Goal: Task Accomplishment & Management: Manage account settings

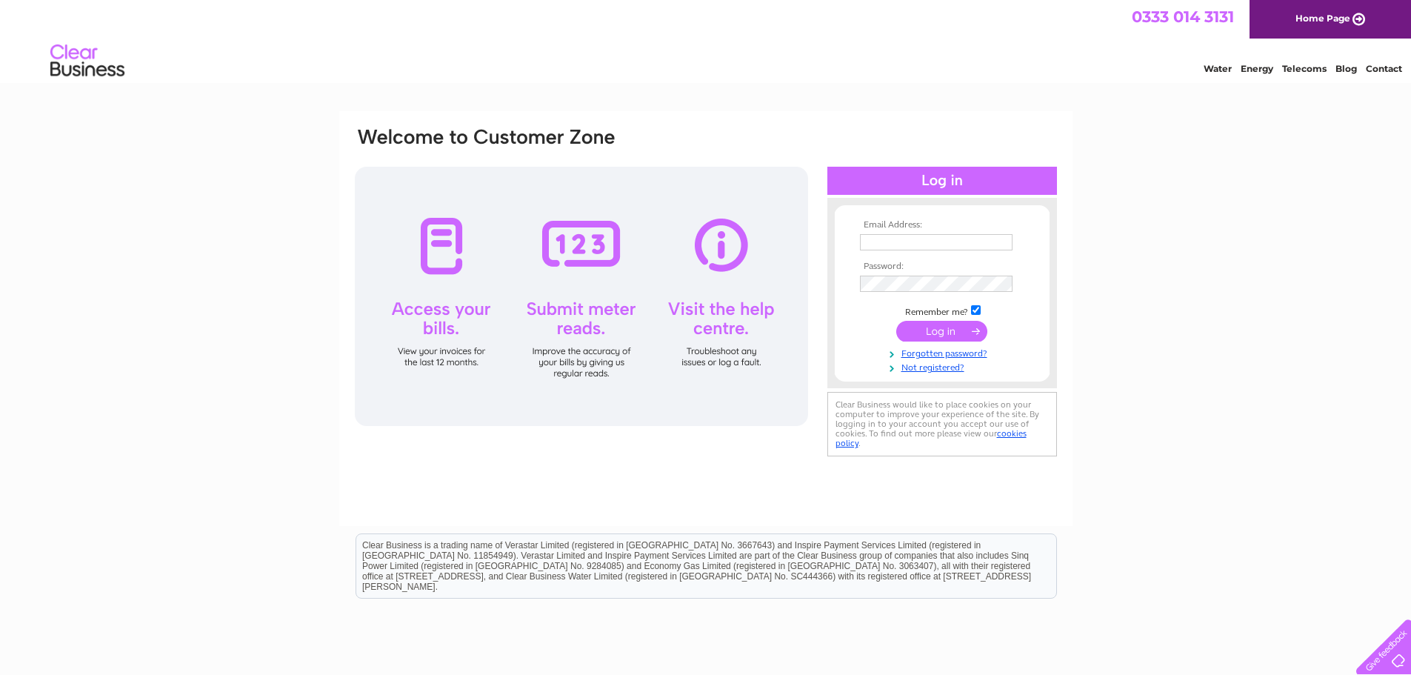
type input "[PERSON_NAME][EMAIL_ADDRESS][DOMAIN_NAME]"
drag, startPoint x: 0, startPoint y: 0, endPoint x: 930, endPoint y: 332, distance: 987.1
click at [930, 332] on input "submit" at bounding box center [941, 331] width 91 height 21
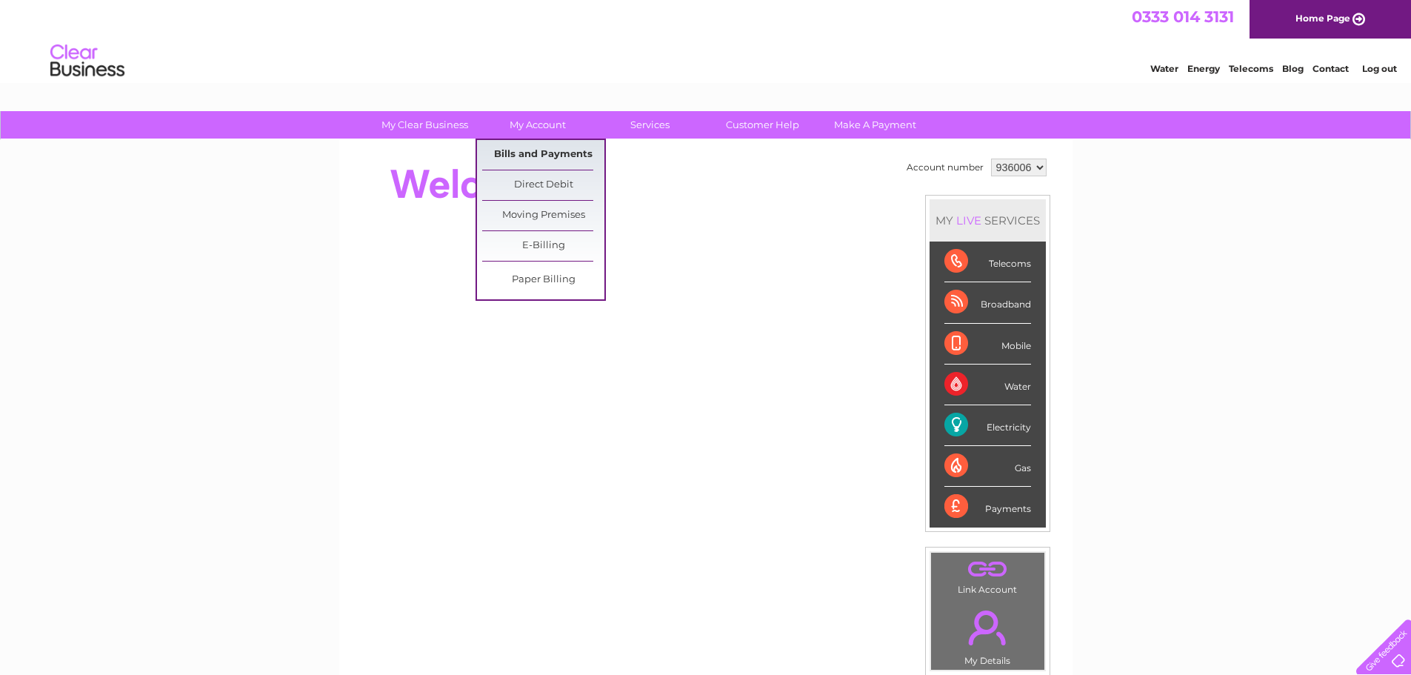
click at [532, 150] on link "Bills and Payments" at bounding box center [543, 155] width 122 height 30
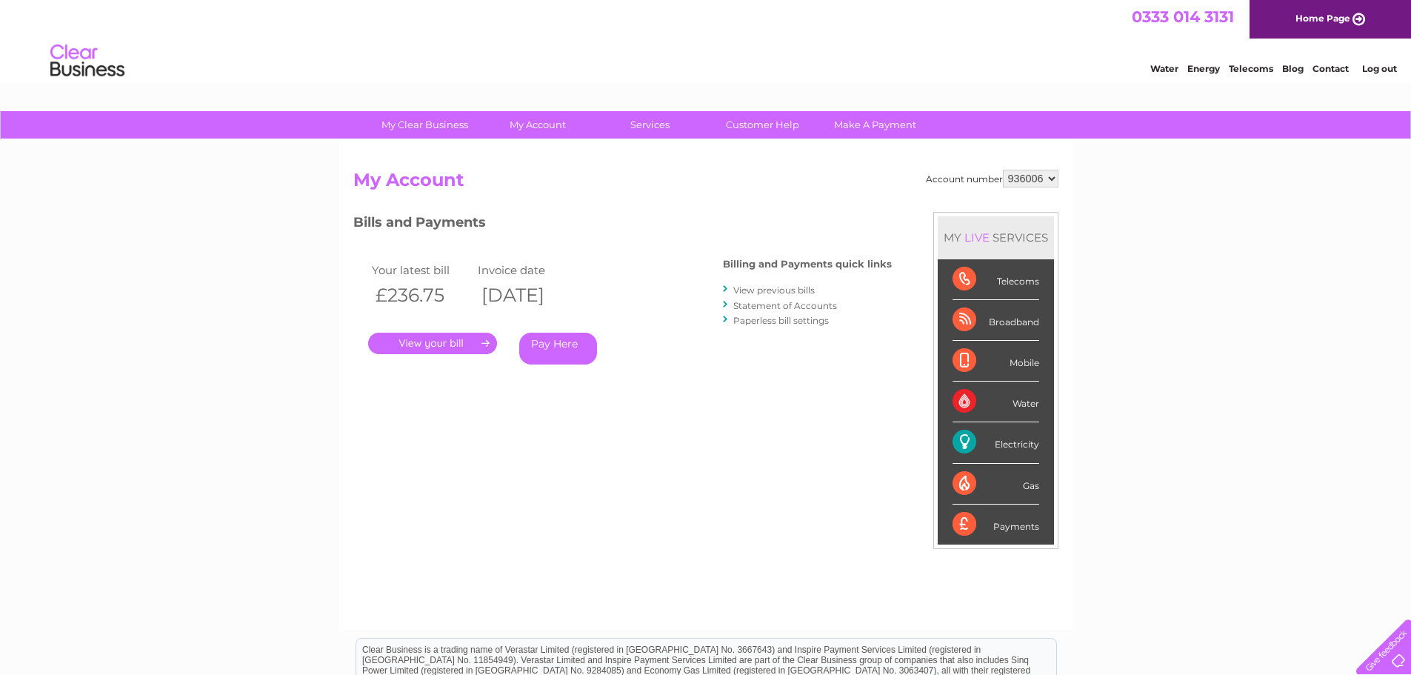
click at [436, 352] on link "." at bounding box center [432, 343] width 129 height 21
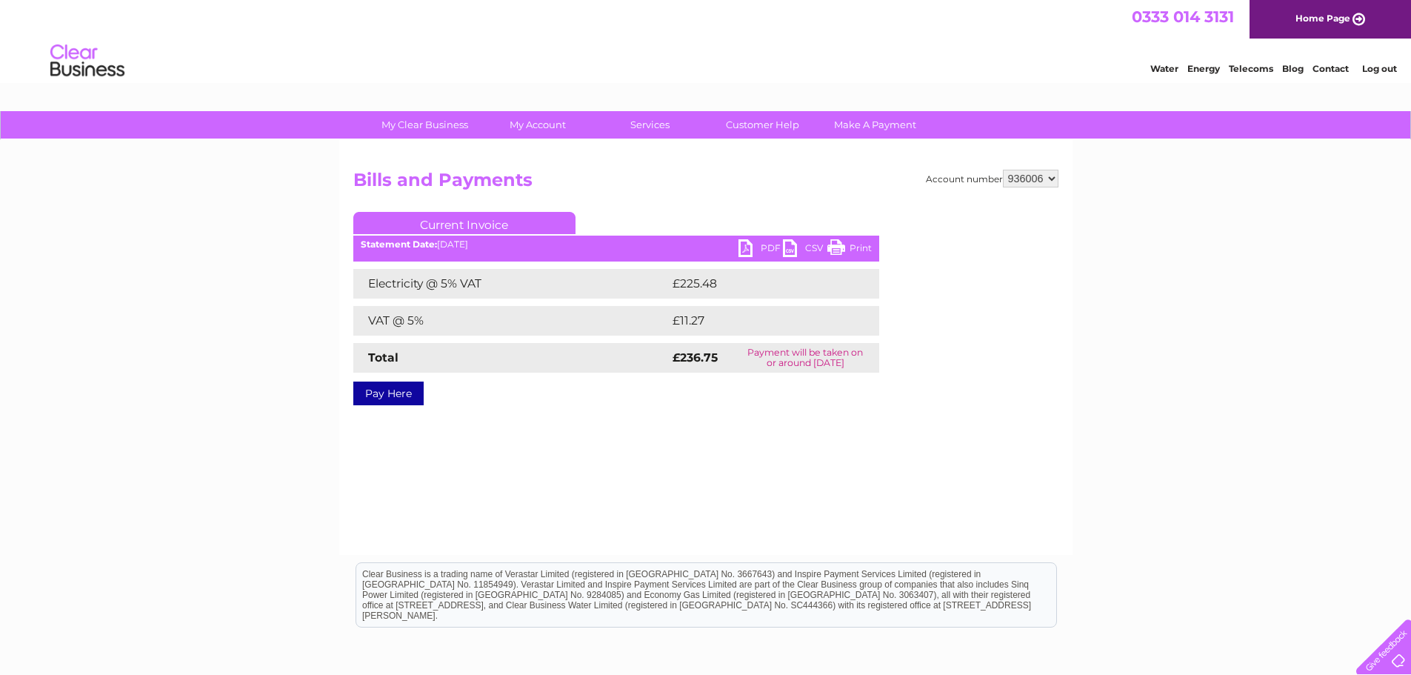
click at [759, 244] on link "PDF" at bounding box center [761, 249] width 44 height 21
click at [856, 246] on link "Print" at bounding box center [849, 249] width 44 height 21
click at [750, 247] on link "PDF" at bounding box center [761, 249] width 44 height 21
